Goal: Task Accomplishment & Management: Manage account settings

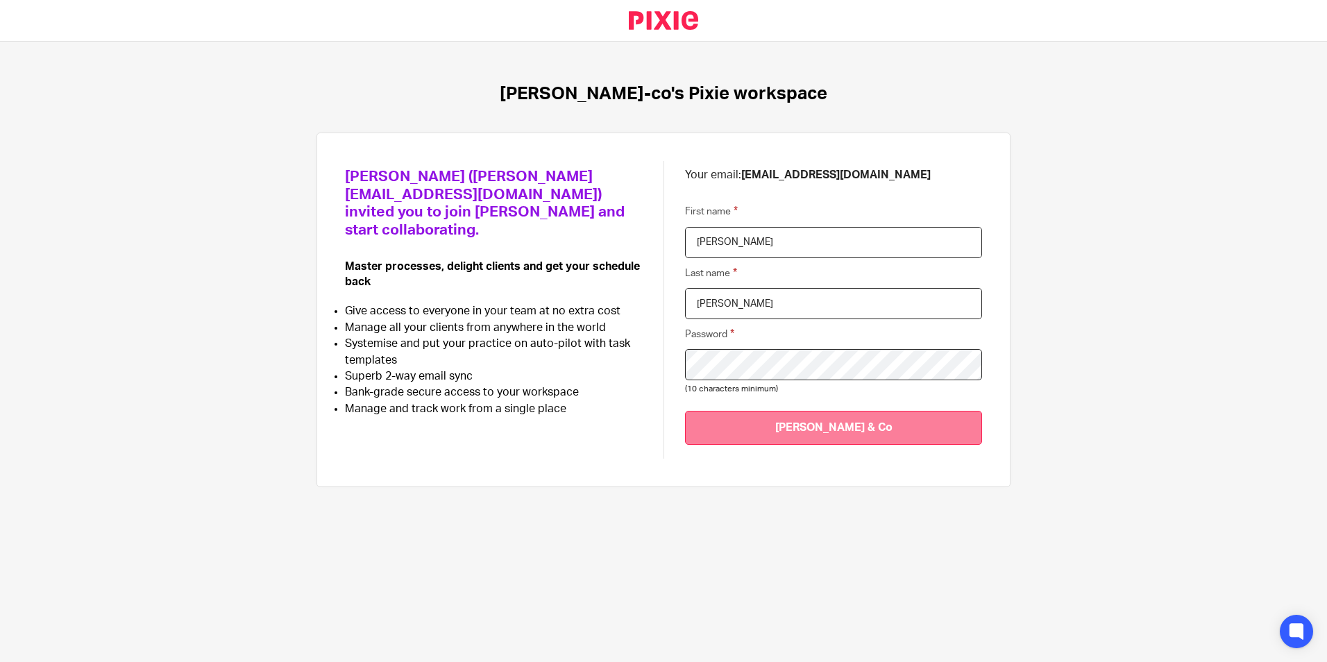
click at [878, 418] on input "Join Thompson & Co" at bounding box center [833, 428] width 297 height 34
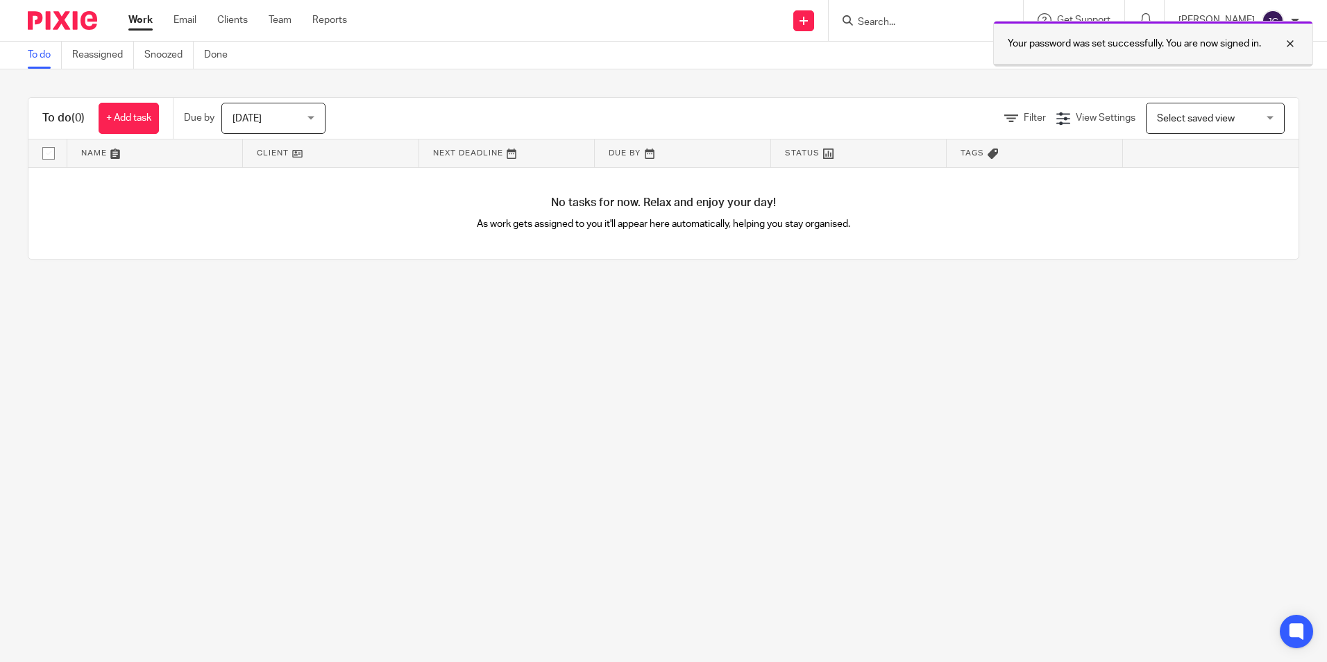
click at [1285, 43] on div at bounding box center [1279, 43] width 37 height 17
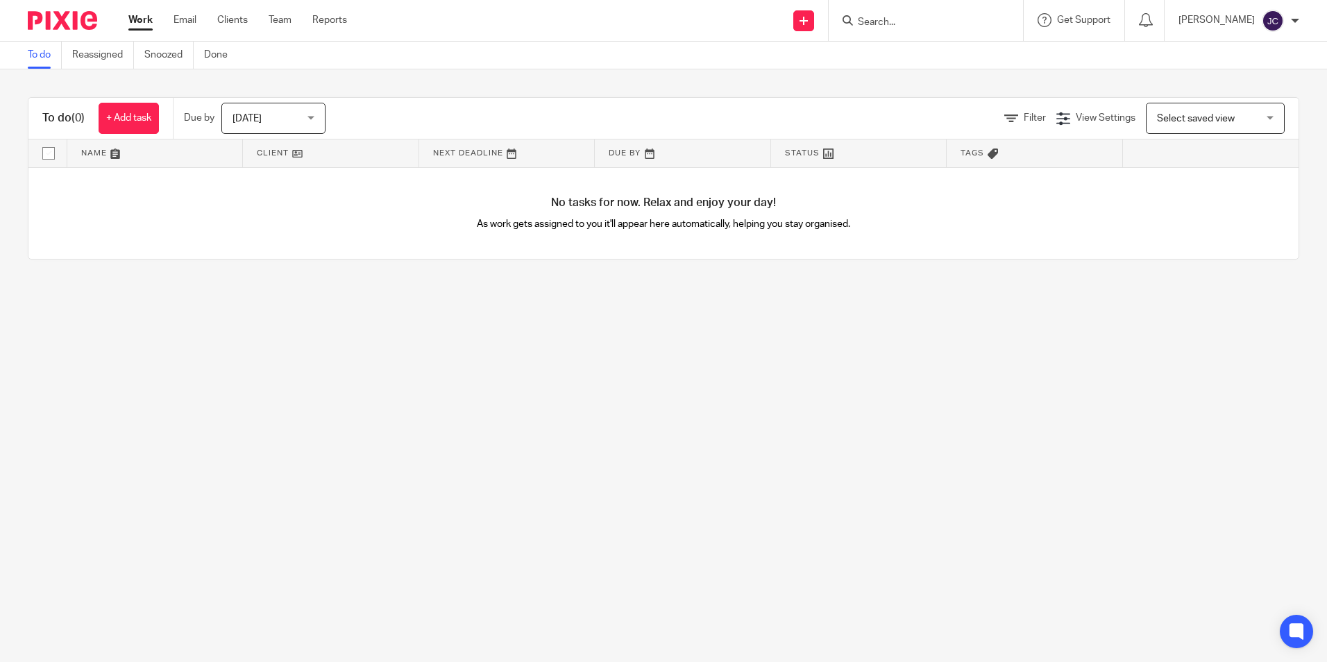
click at [1291, 19] on div at bounding box center [1295, 21] width 8 height 8
click at [1137, 85] on div "To do (0) + Add task Due by Today Today Today Tomorrow This week Next week This…" at bounding box center [663, 178] width 1327 height 218
click at [1277, 23] on img at bounding box center [1273, 21] width 22 height 22
click at [1254, 69] on li "Email integration" at bounding box center [1246, 76] width 92 height 20
click at [236, 18] on link "Clients" at bounding box center [232, 20] width 31 height 14
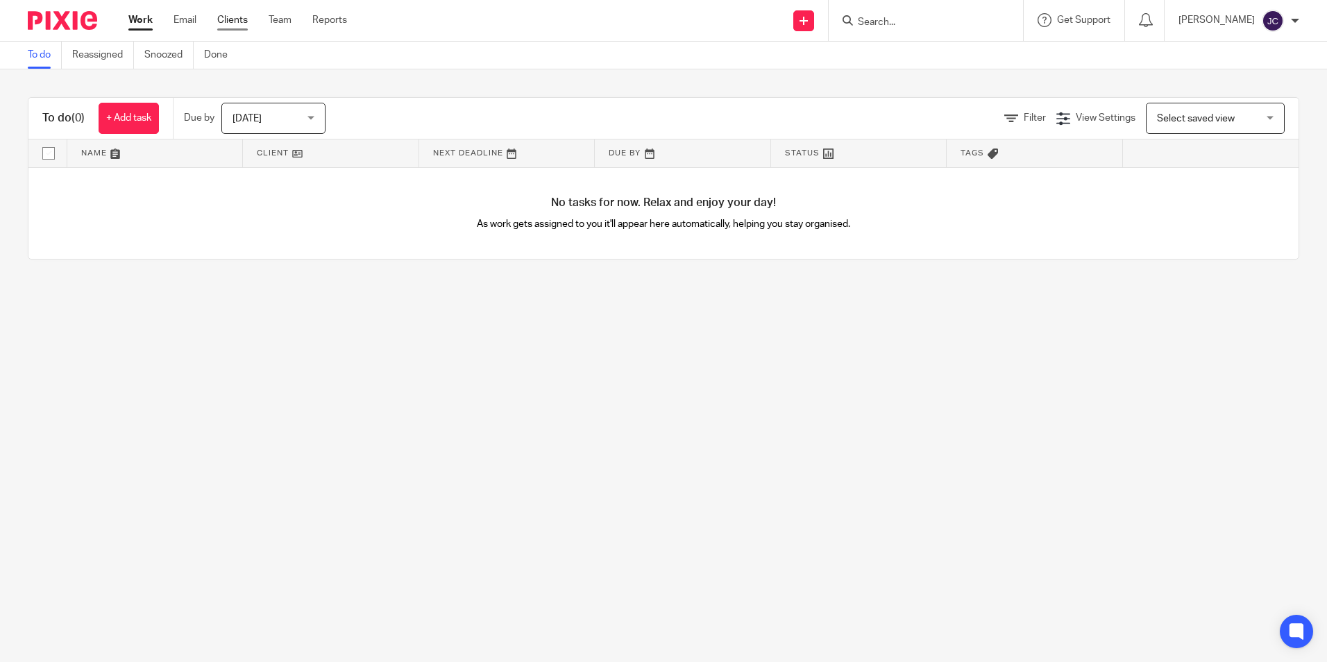
click at [236, 18] on link "Clients" at bounding box center [232, 20] width 31 height 14
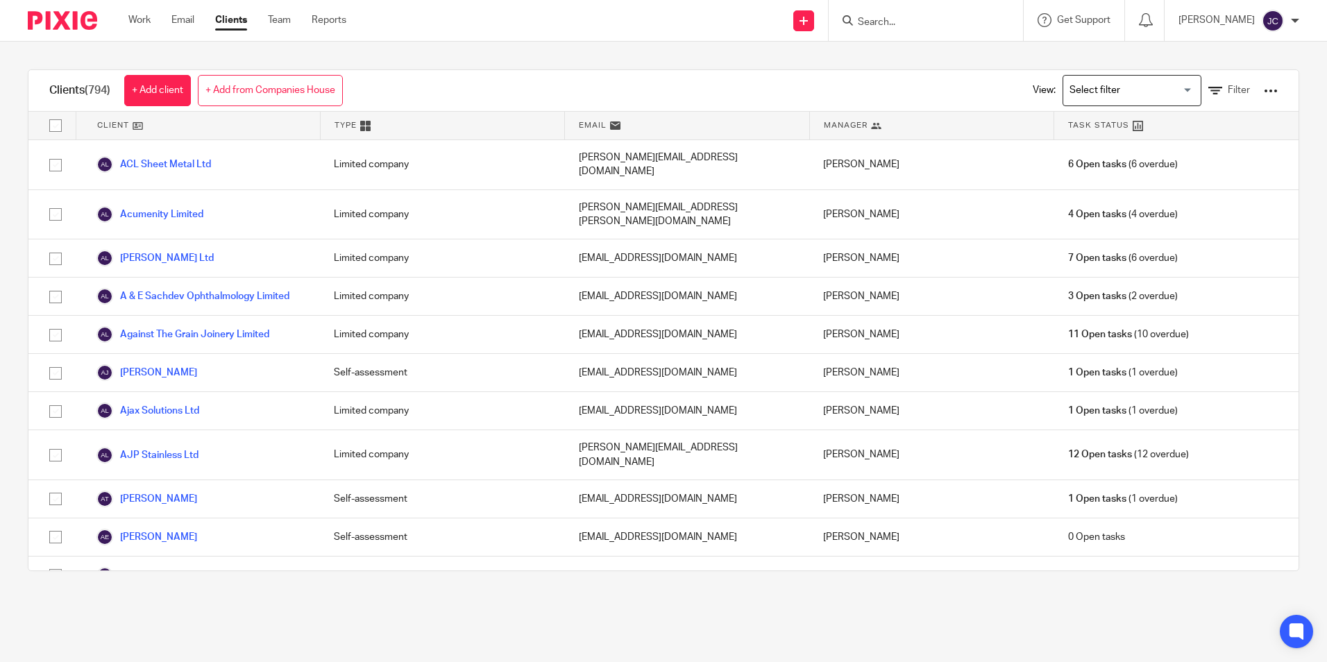
click at [892, 26] on input "Search" at bounding box center [918, 23] width 125 height 12
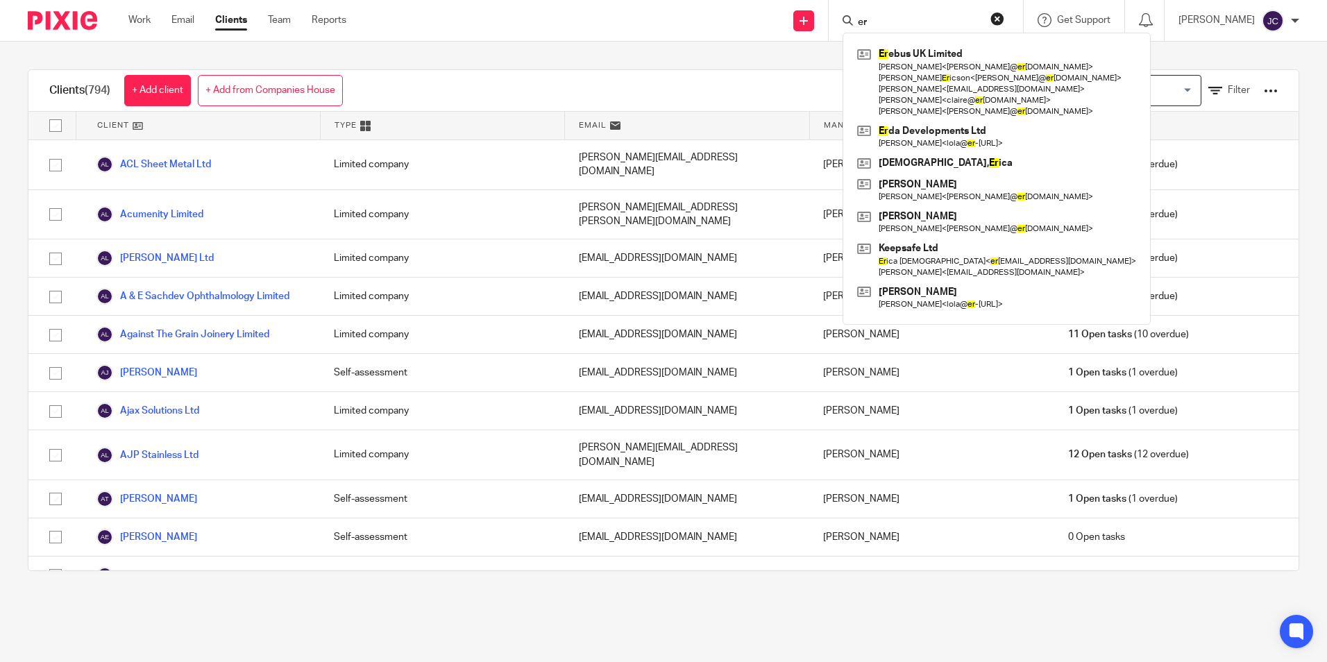
type input "e"
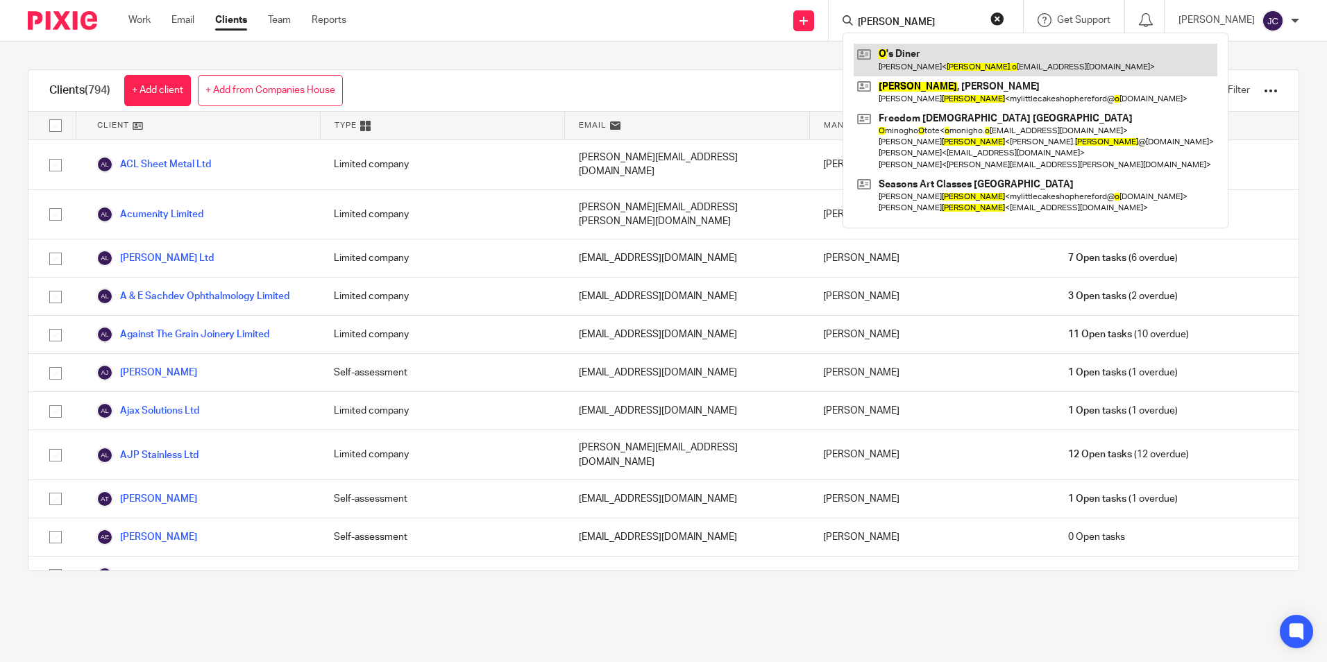
type input "martin o"
click at [908, 65] on link at bounding box center [1036, 60] width 364 height 32
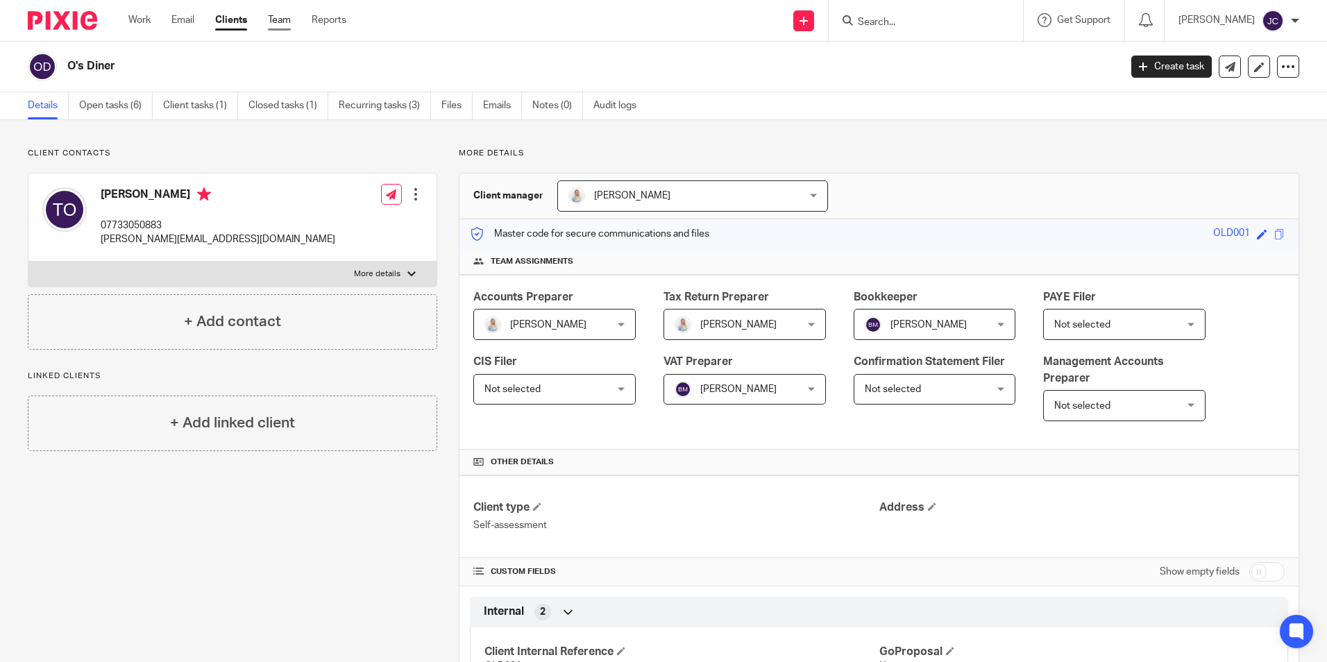
click at [274, 17] on link "Team" at bounding box center [279, 20] width 23 height 14
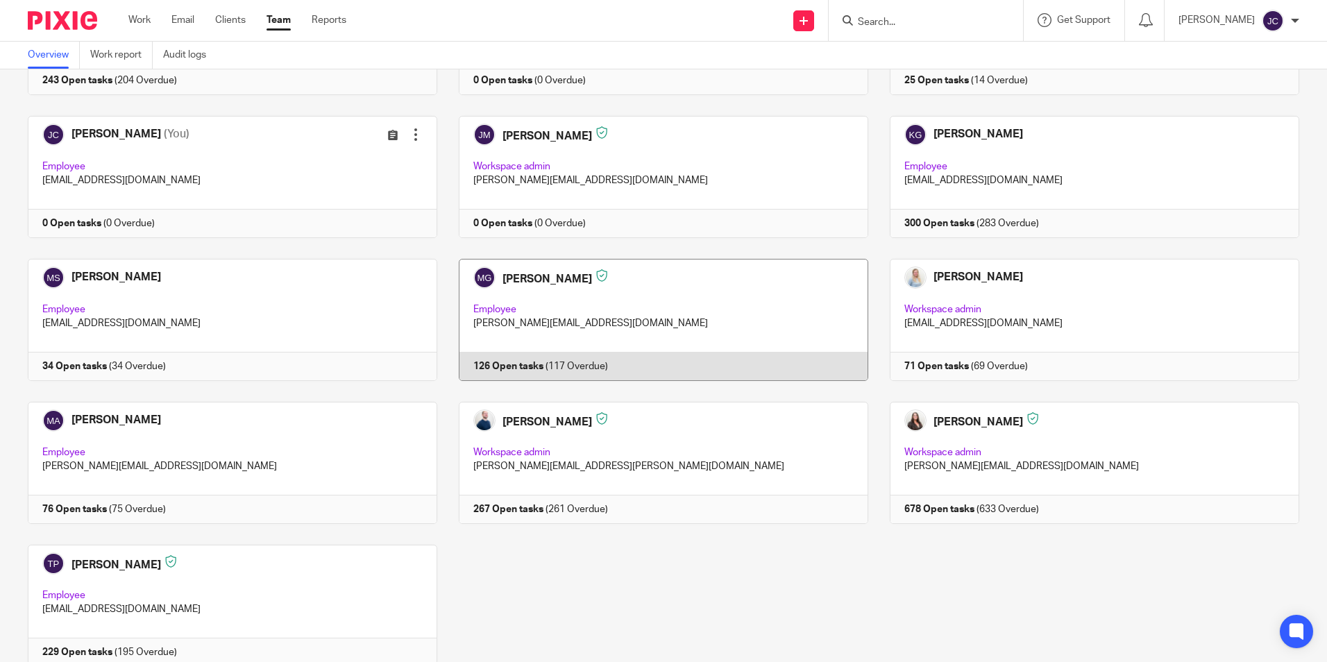
scroll to position [230, 0]
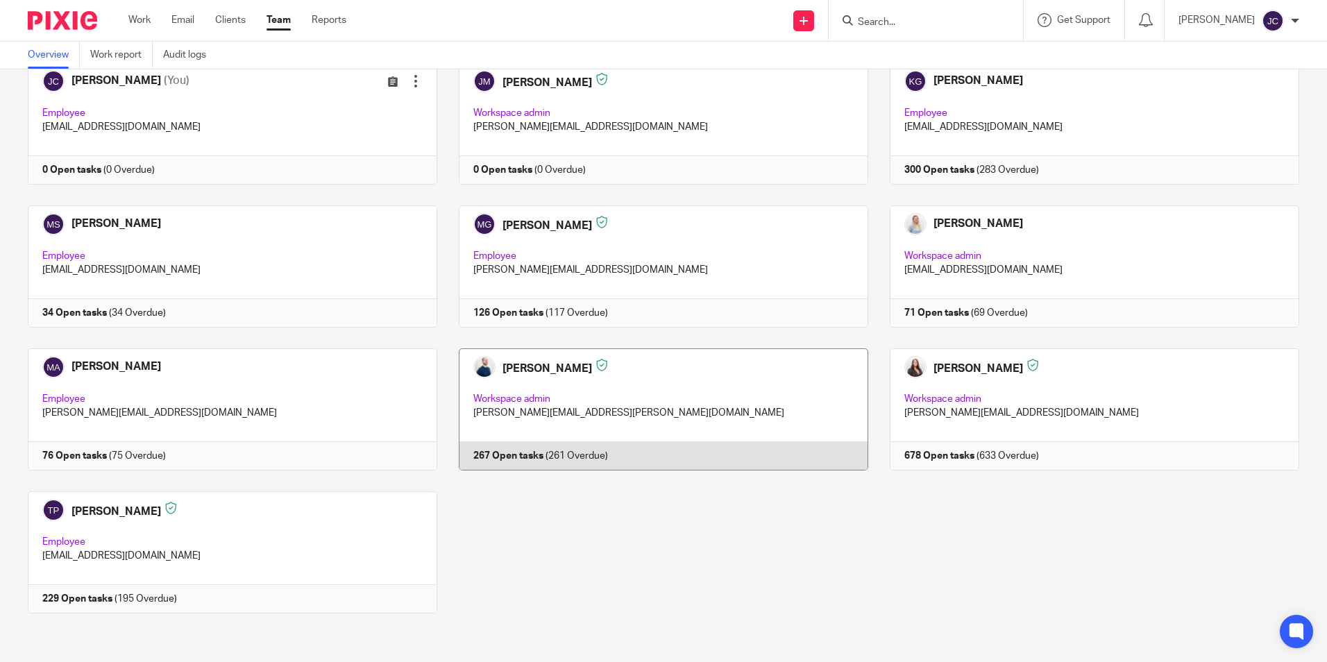
click at [508, 367] on link at bounding box center [652, 409] width 431 height 122
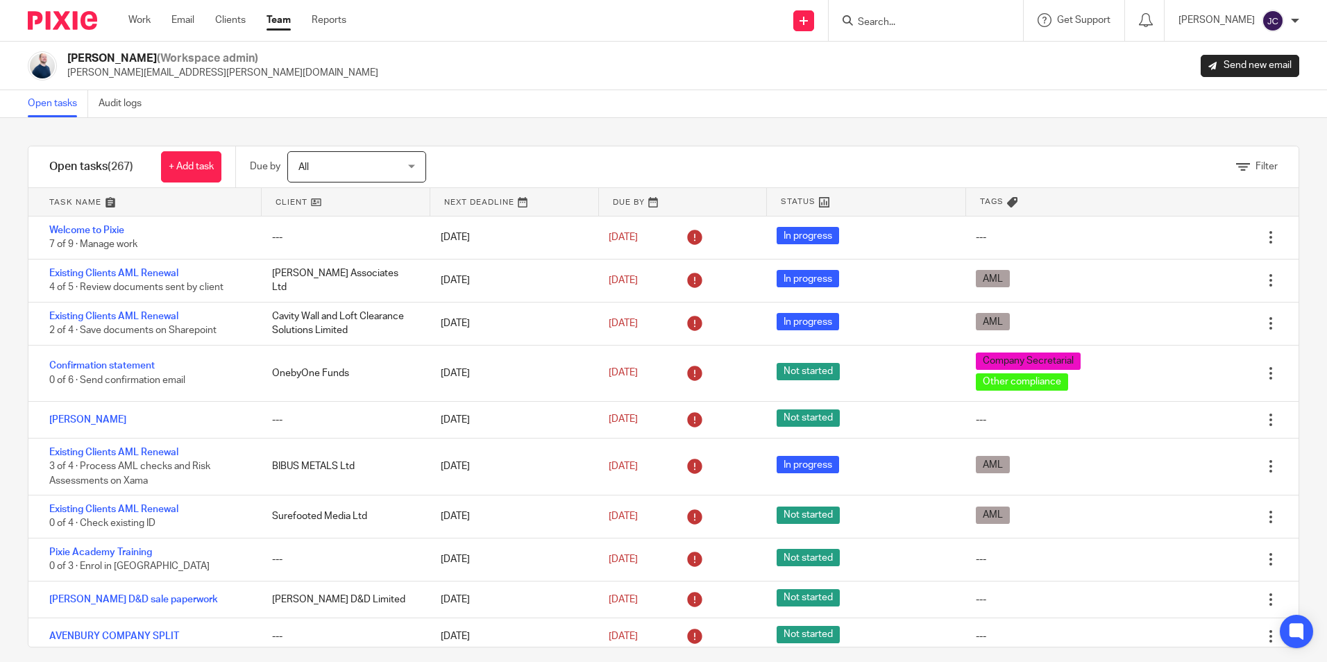
click at [46, 60] on img at bounding box center [42, 65] width 29 height 29
